Goal: Task Accomplishment & Management: Complete application form

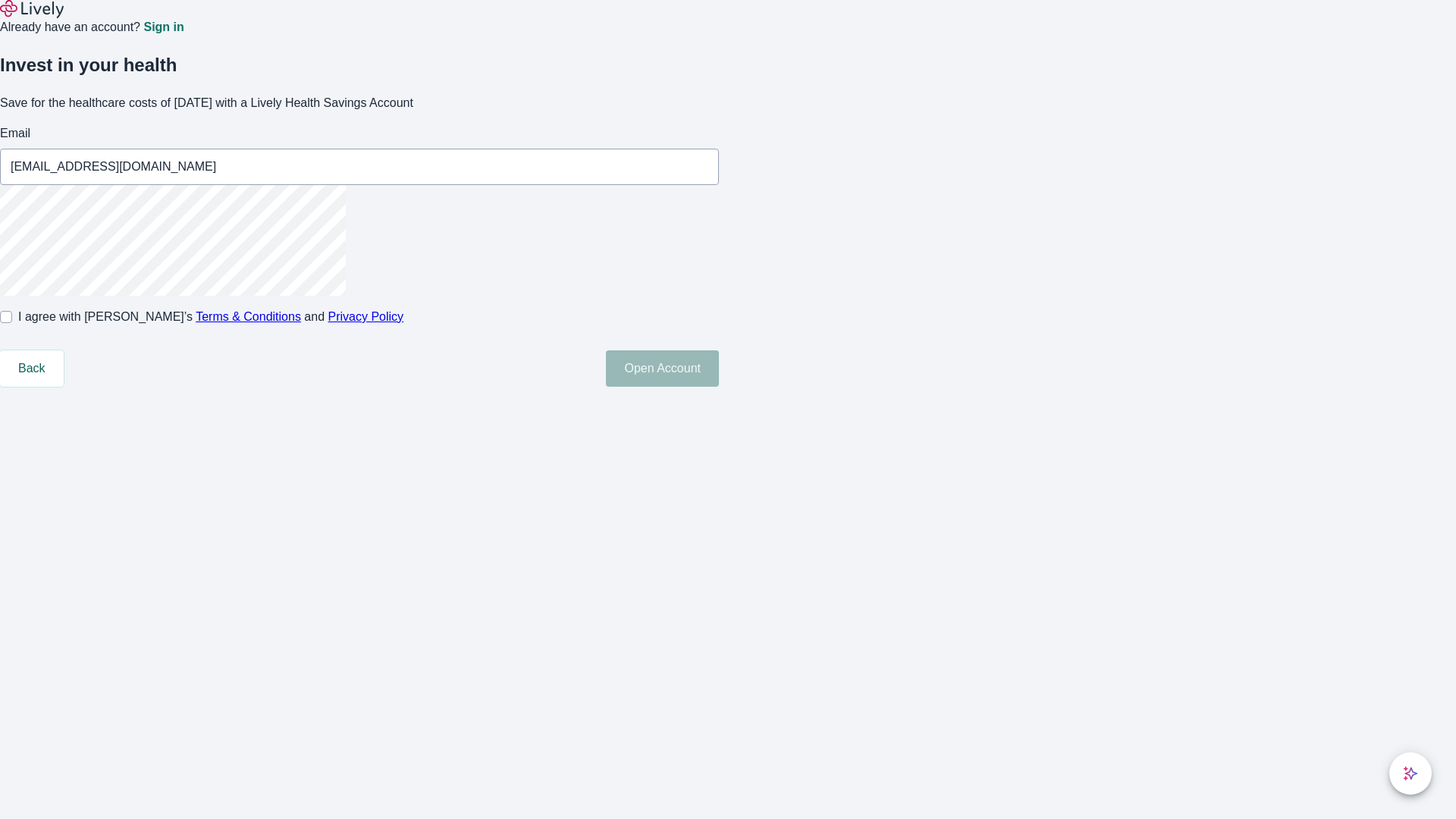
click at [12, 323] on input "I agree with Lively’s Terms & Conditions and Privacy Policy" at bounding box center [6, 317] width 12 height 12
checkbox input "true"
click at [719, 387] on button "Open Account" at bounding box center [662, 369] width 113 height 36
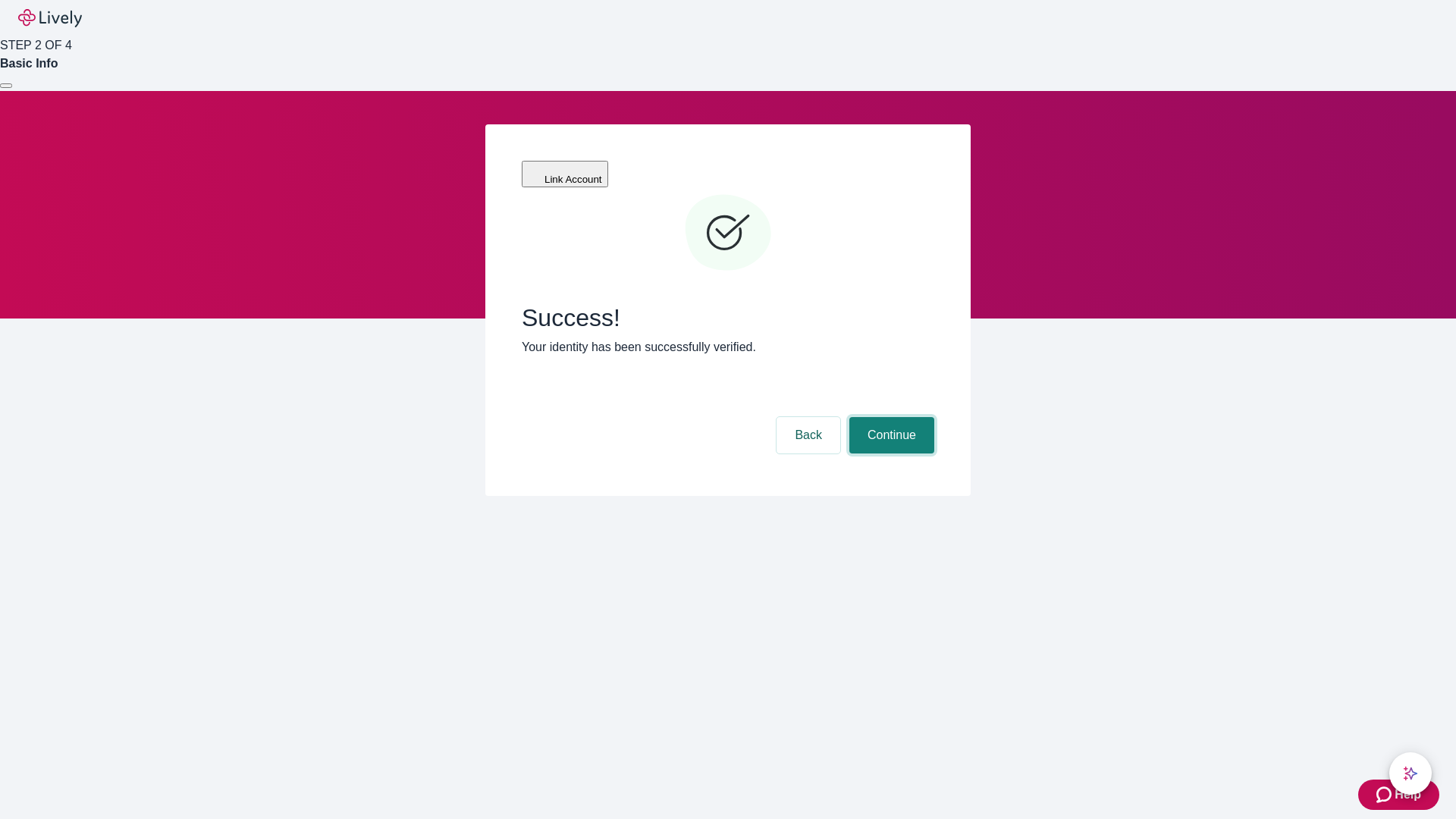
click at [890, 417] on button "Continue" at bounding box center [891, 435] width 85 height 36
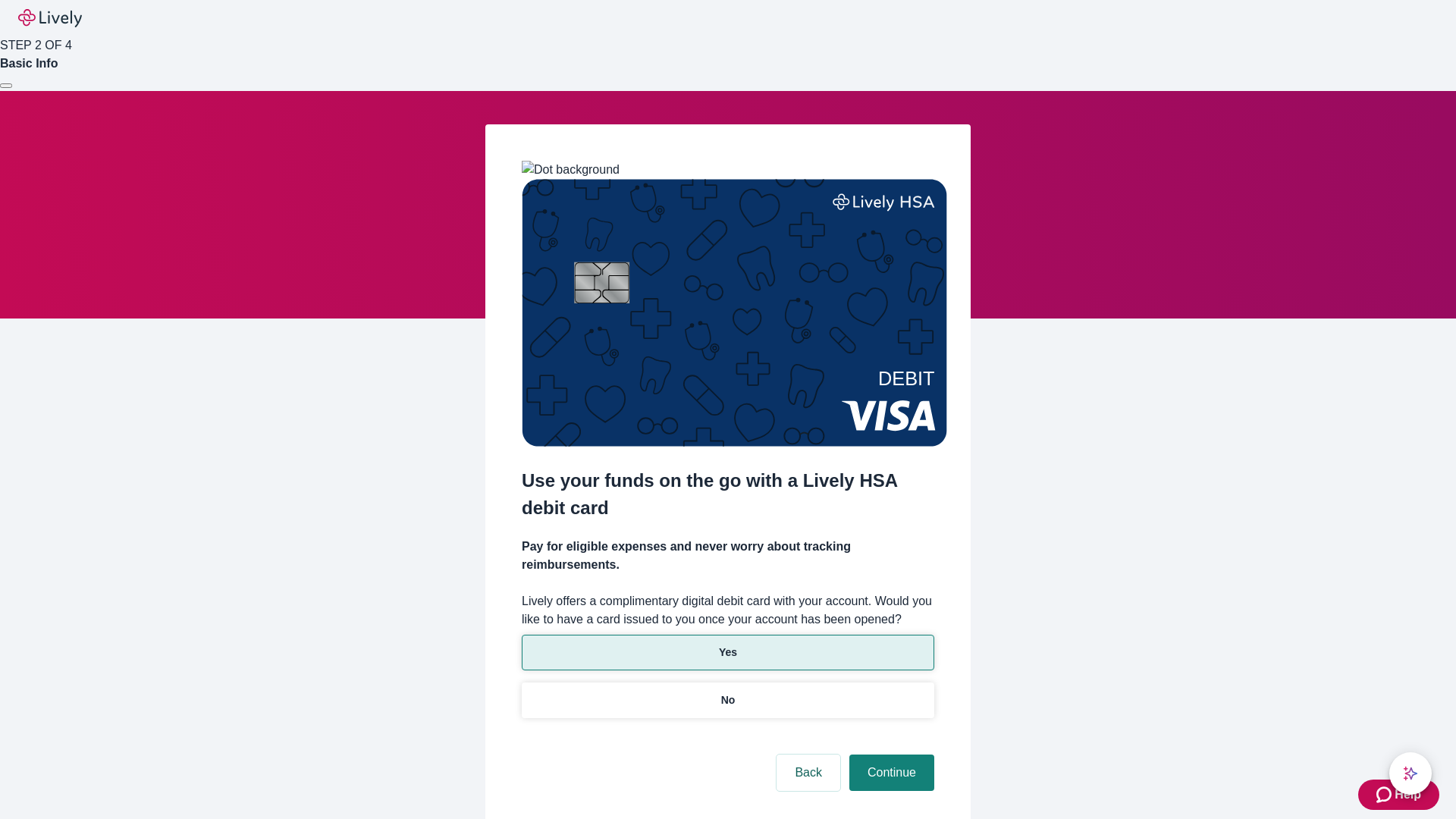
click at [727, 645] on p "Yes" at bounding box center [728, 652] width 18 height 16
click at [890, 755] on button "Continue" at bounding box center [891, 773] width 85 height 36
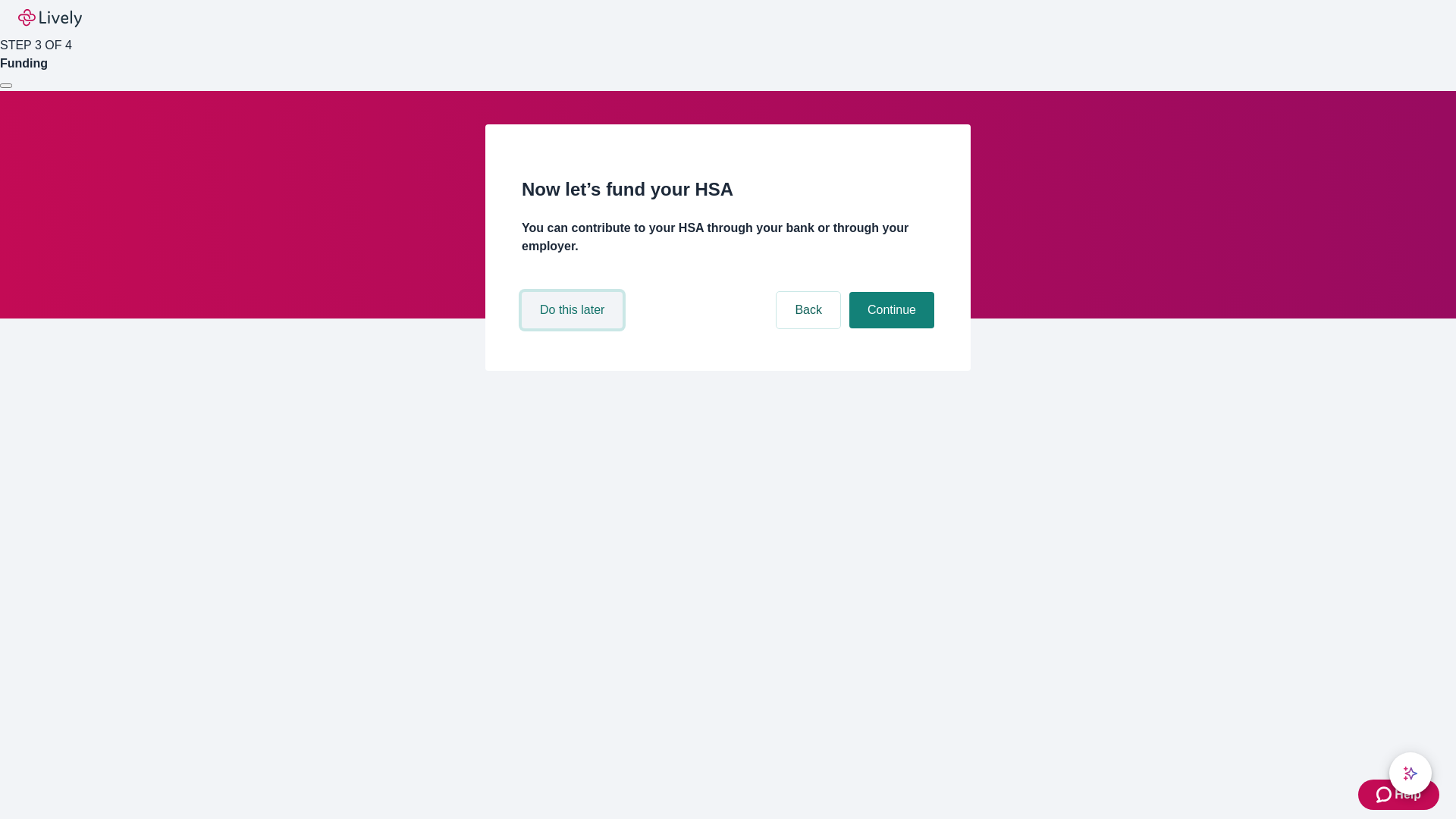
click at [574, 328] on button "Do this later" at bounding box center [572, 310] width 101 height 36
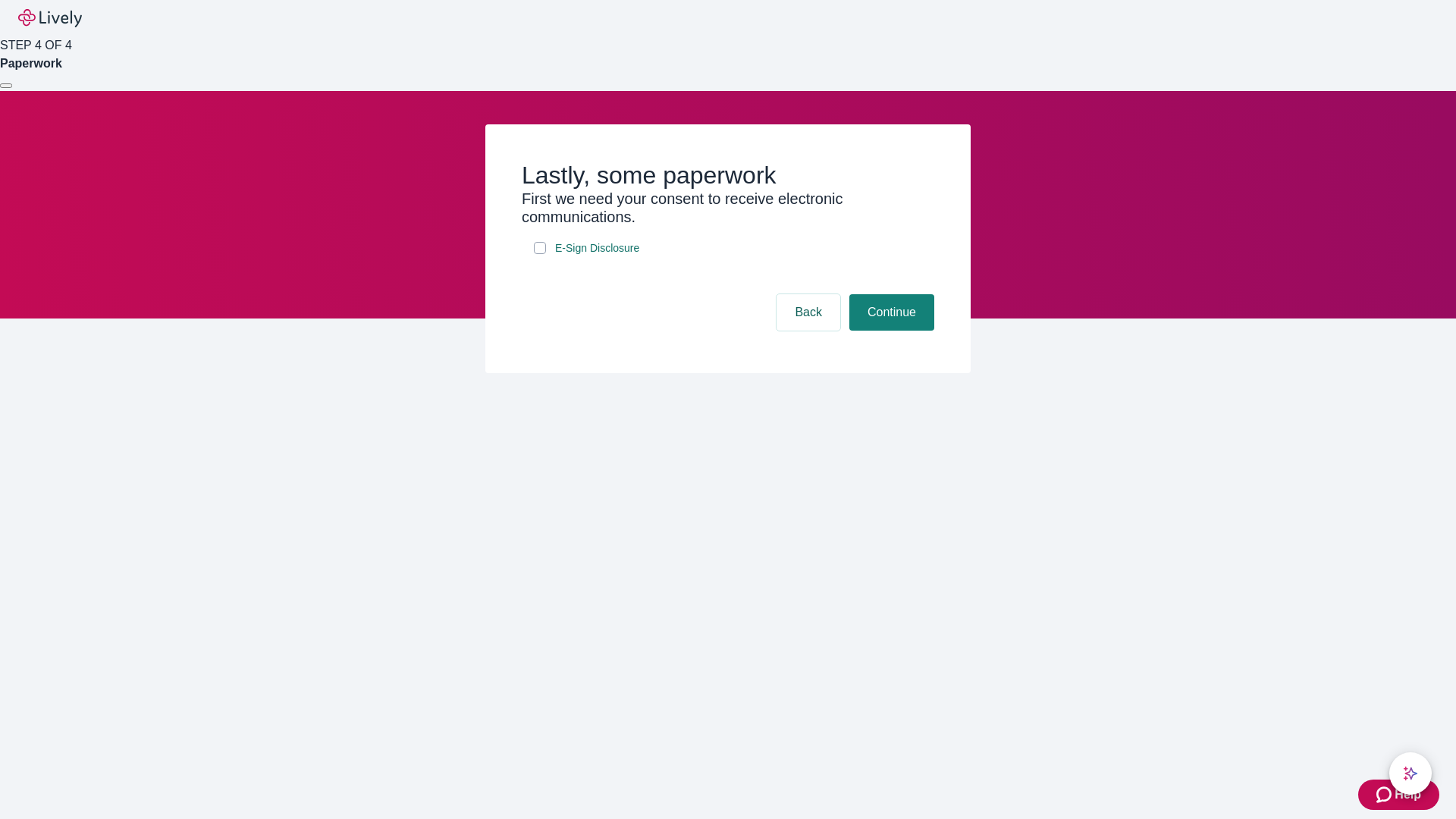
click at [540, 254] on input "E-Sign Disclosure" at bounding box center [539, 247] width 12 height 12
checkbox input "true"
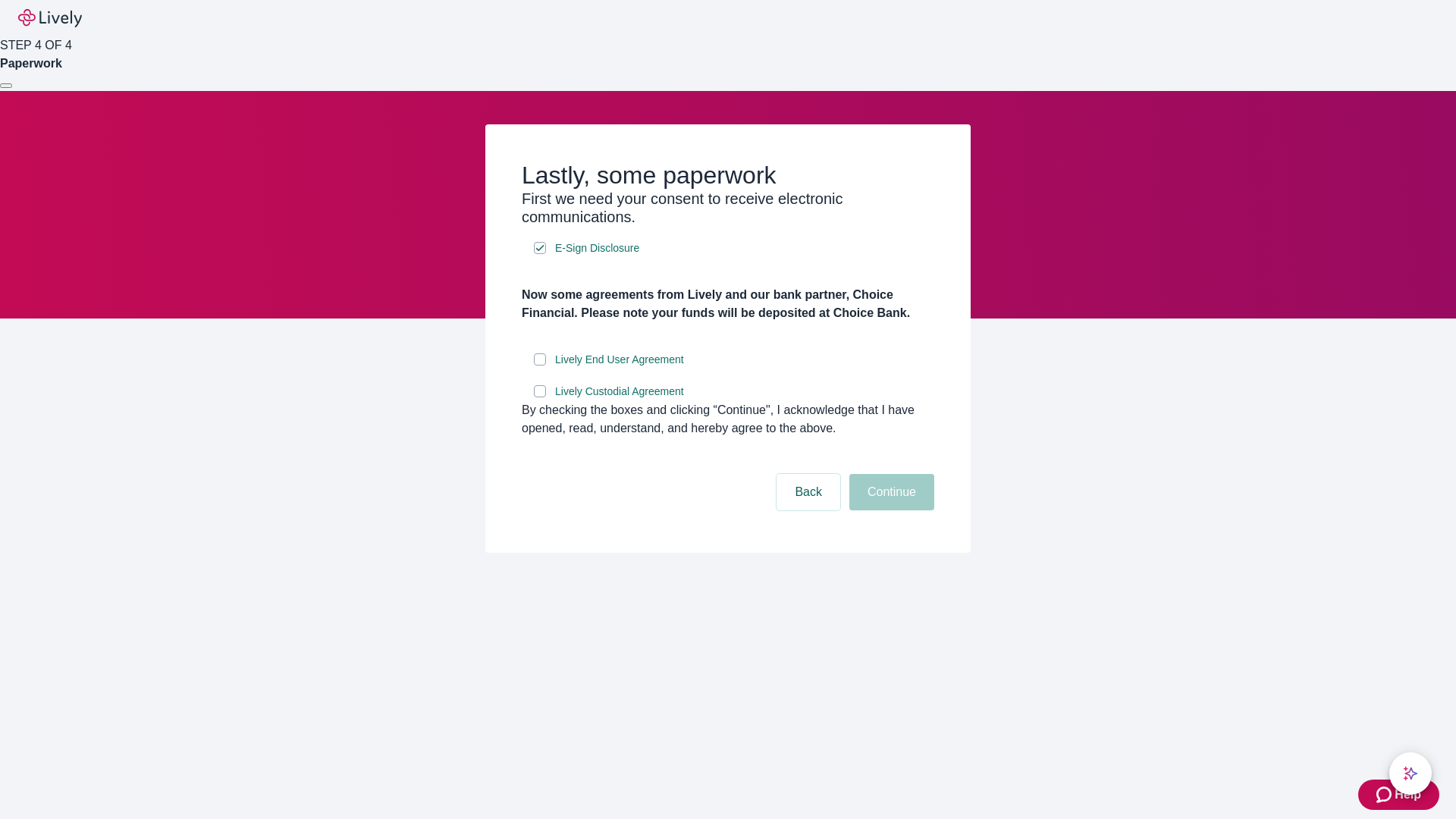
click at [540, 365] on input "Lively End User Agreement" at bounding box center [539, 360] width 12 height 12
checkbox input "true"
click at [540, 398] on input "Lively Custodial Agreement" at bounding box center [539, 391] width 12 height 12
checkbox input "true"
click at [890, 511] on button "Continue" at bounding box center [891, 492] width 85 height 36
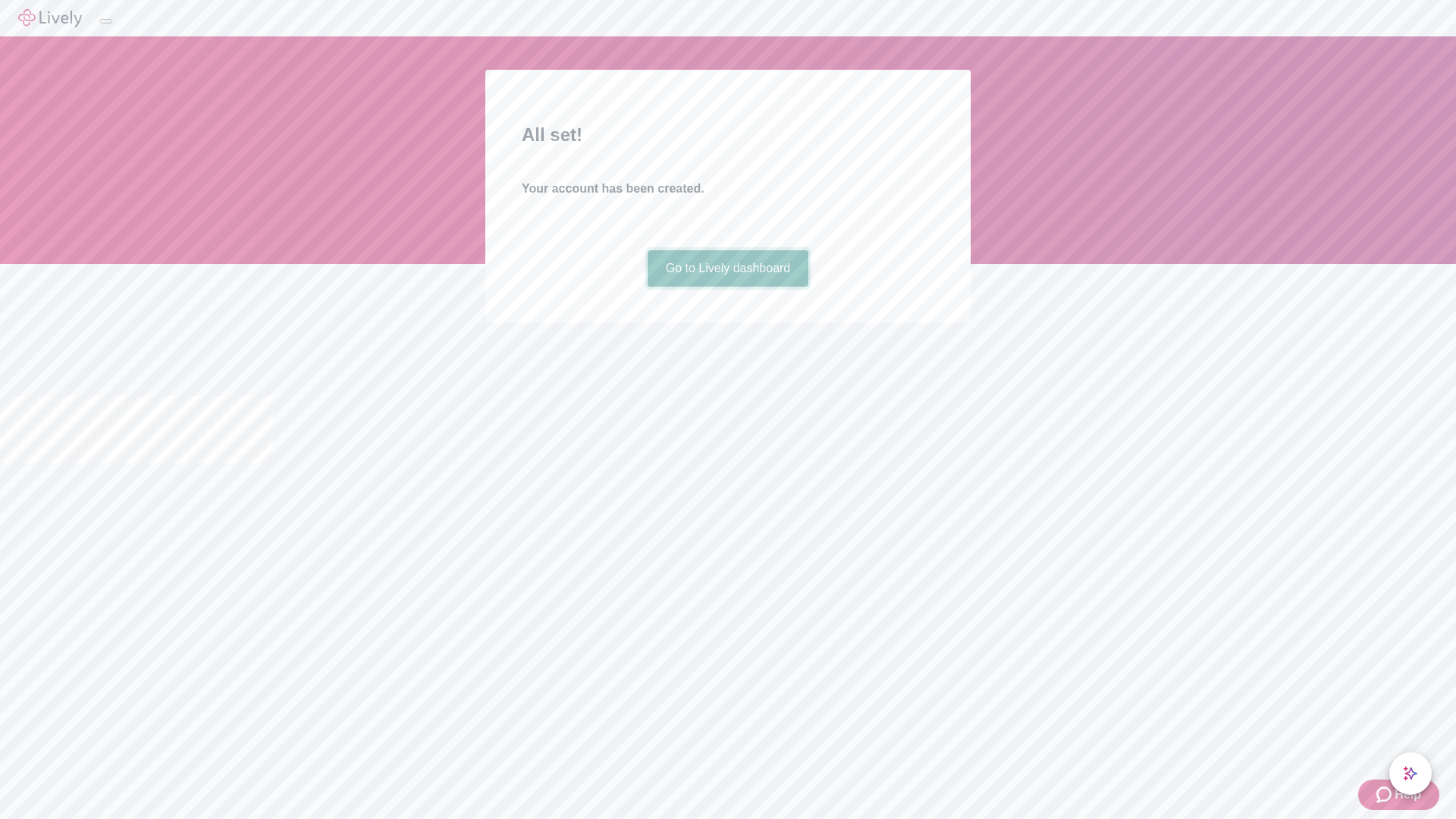
click at [727, 287] on link "Go to Lively dashboard" at bounding box center [728, 268] width 162 height 36
